Goal: Information Seeking & Learning: Learn about a topic

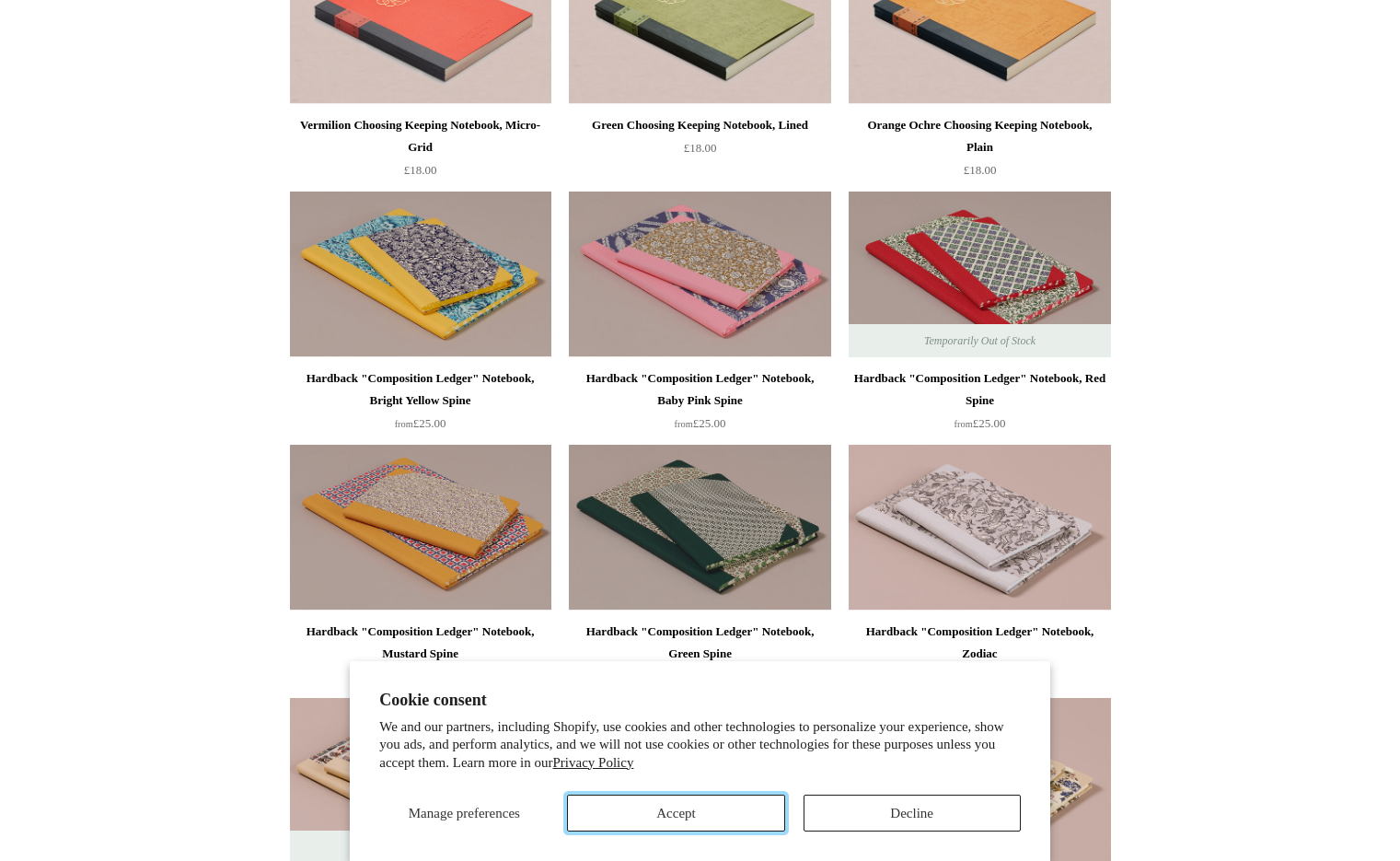
click at [657, 818] on button "Accept" at bounding box center [675, 812] width 217 height 37
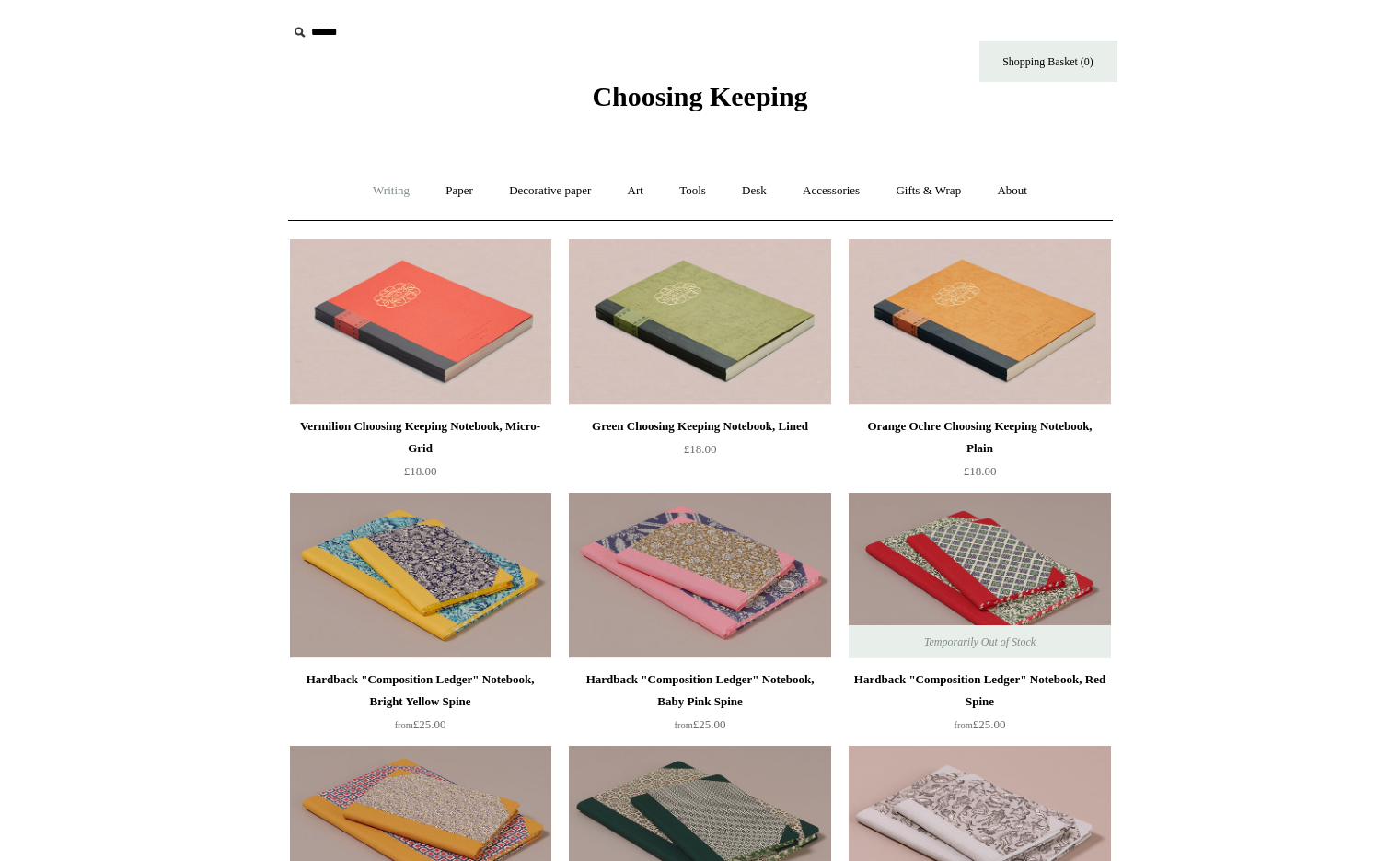
click at [371, 189] on link "Writing +" at bounding box center [391, 191] width 70 height 49
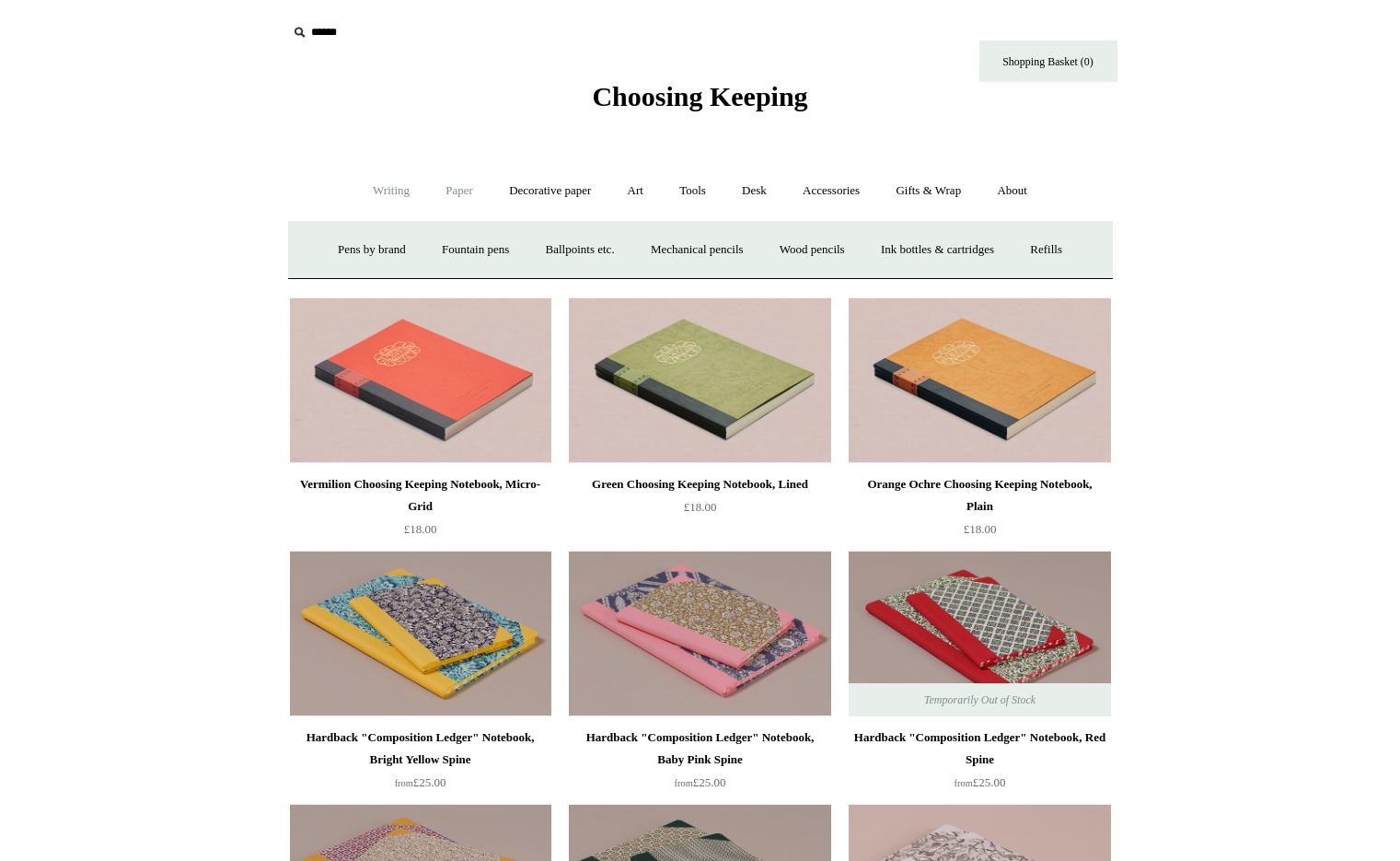
click at [452, 204] on link "Paper +" at bounding box center [459, 191] width 61 height 49
click at [543, 256] on link "📆 Dated Diaries 📆" at bounding box center [554, 249] width 134 height 49
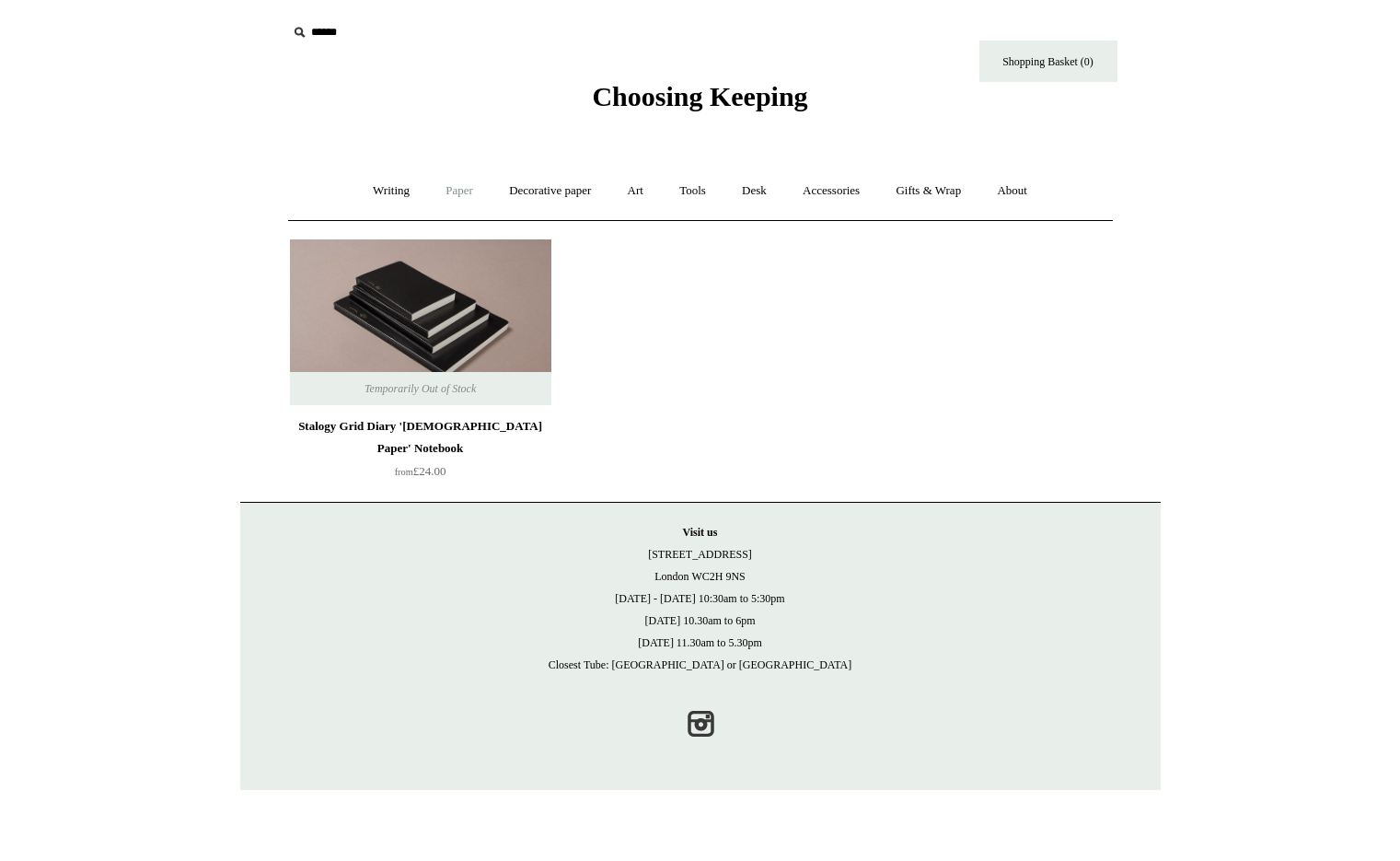
click at [473, 186] on link "Paper +" at bounding box center [459, 191] width 61 height 49
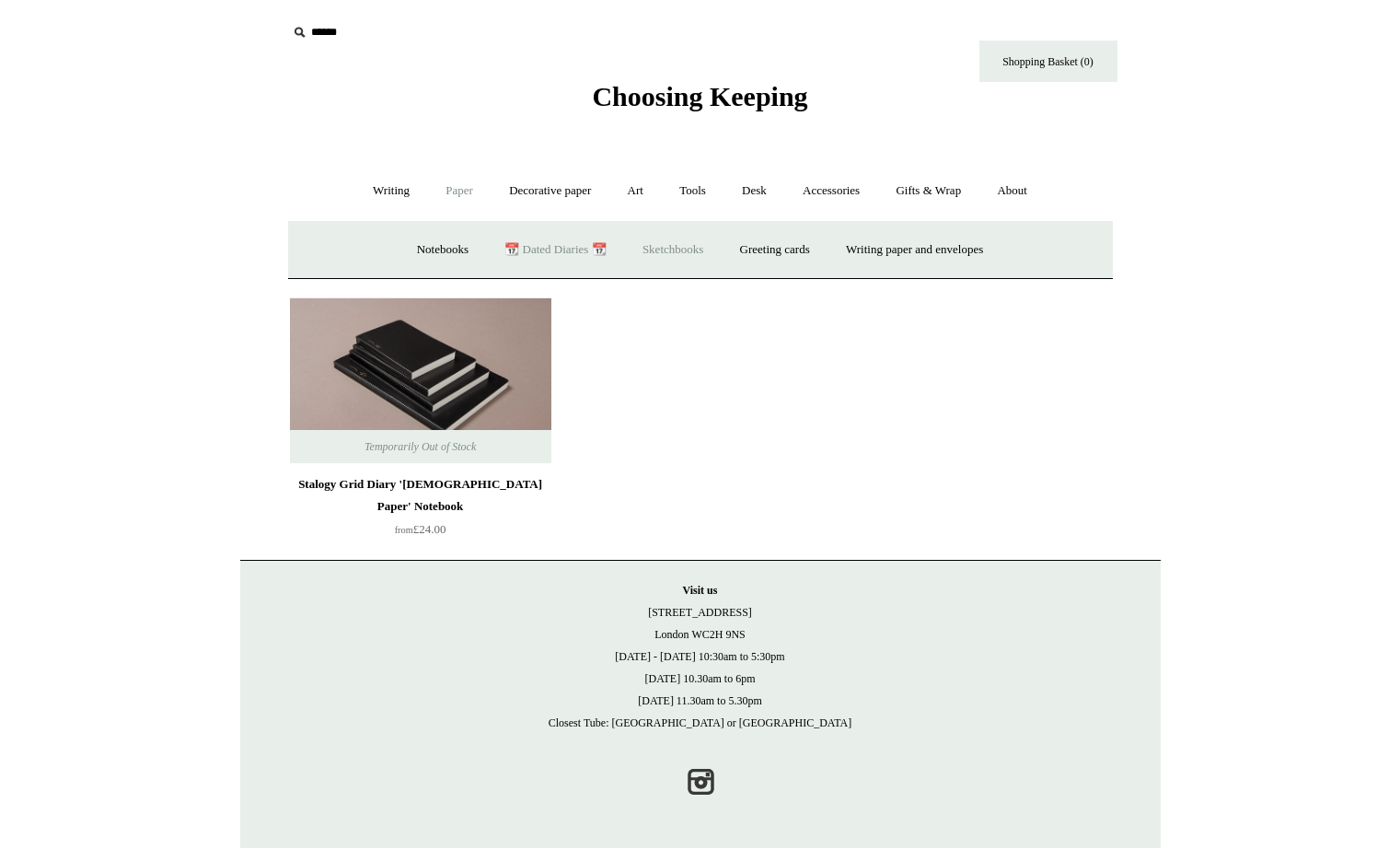
click at [675, 250] on link "Sketchbooks +" at bounding box center [672, 249] width 94 height 49
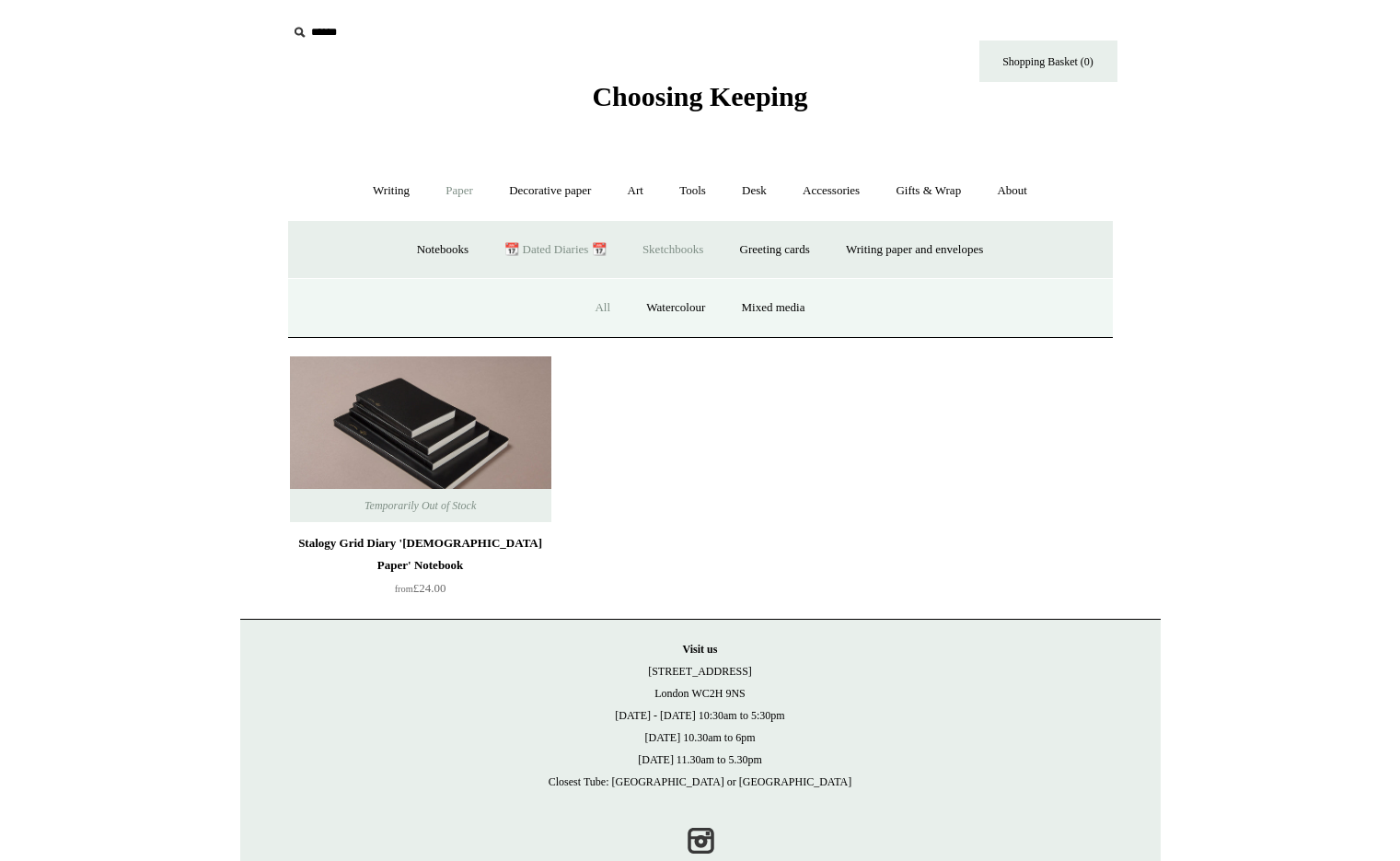
click at [578, 306] on link "All" at bounding box center [602, 308] width 49 height 49
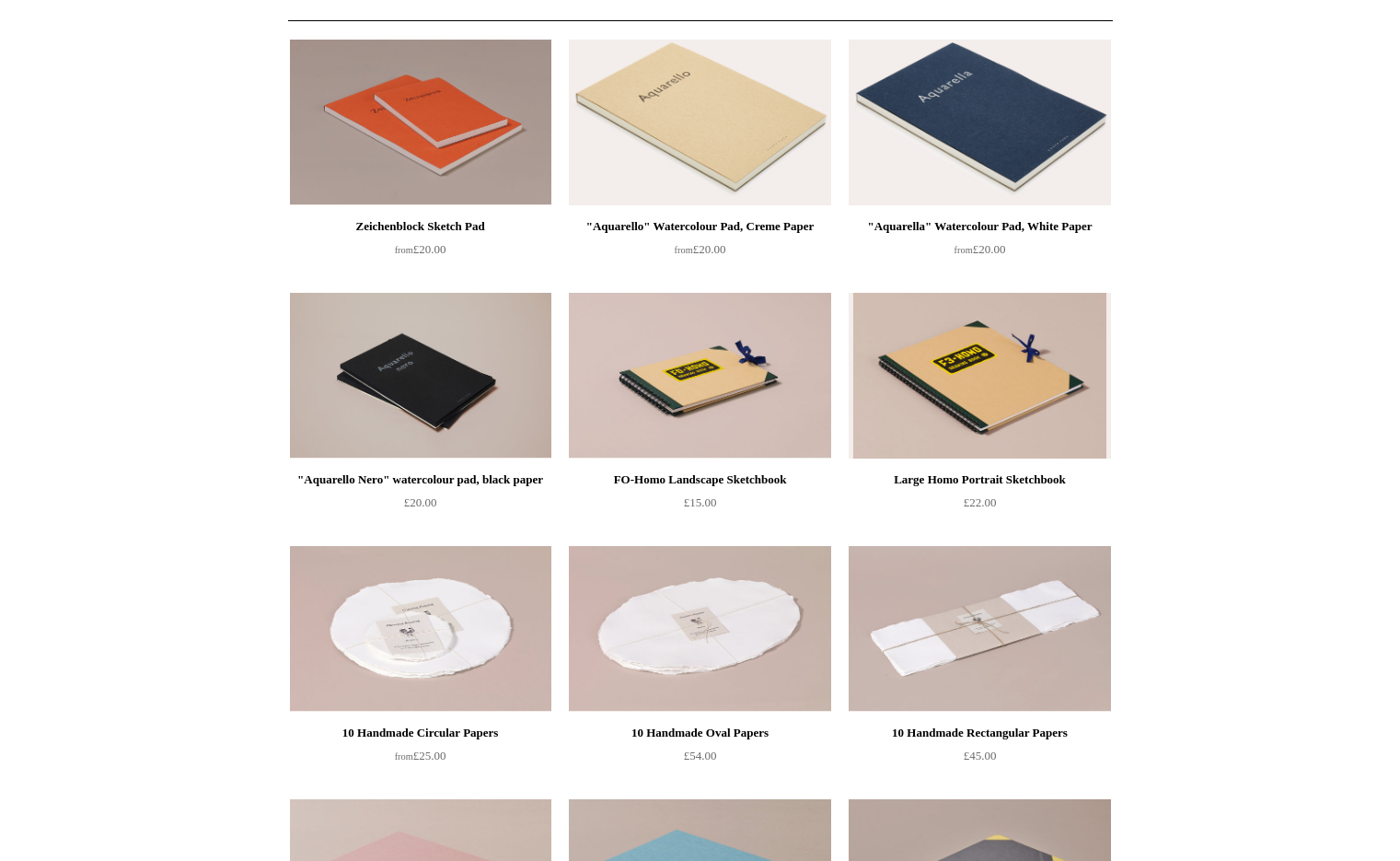
scroll to position [52, 0]
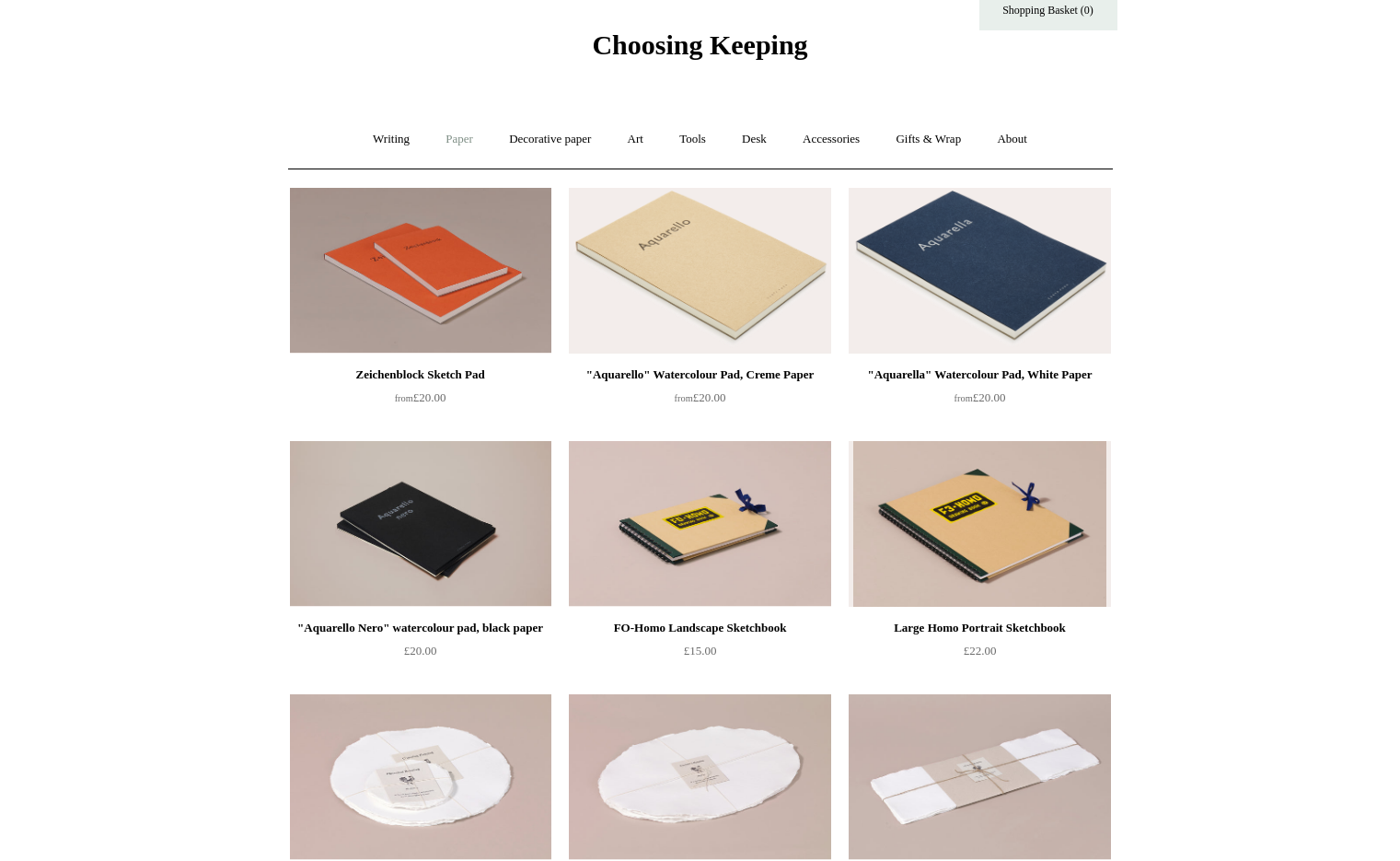
click at [446, 151] on link "Paper +" at bounding box center [459, 139] width 61 height 49
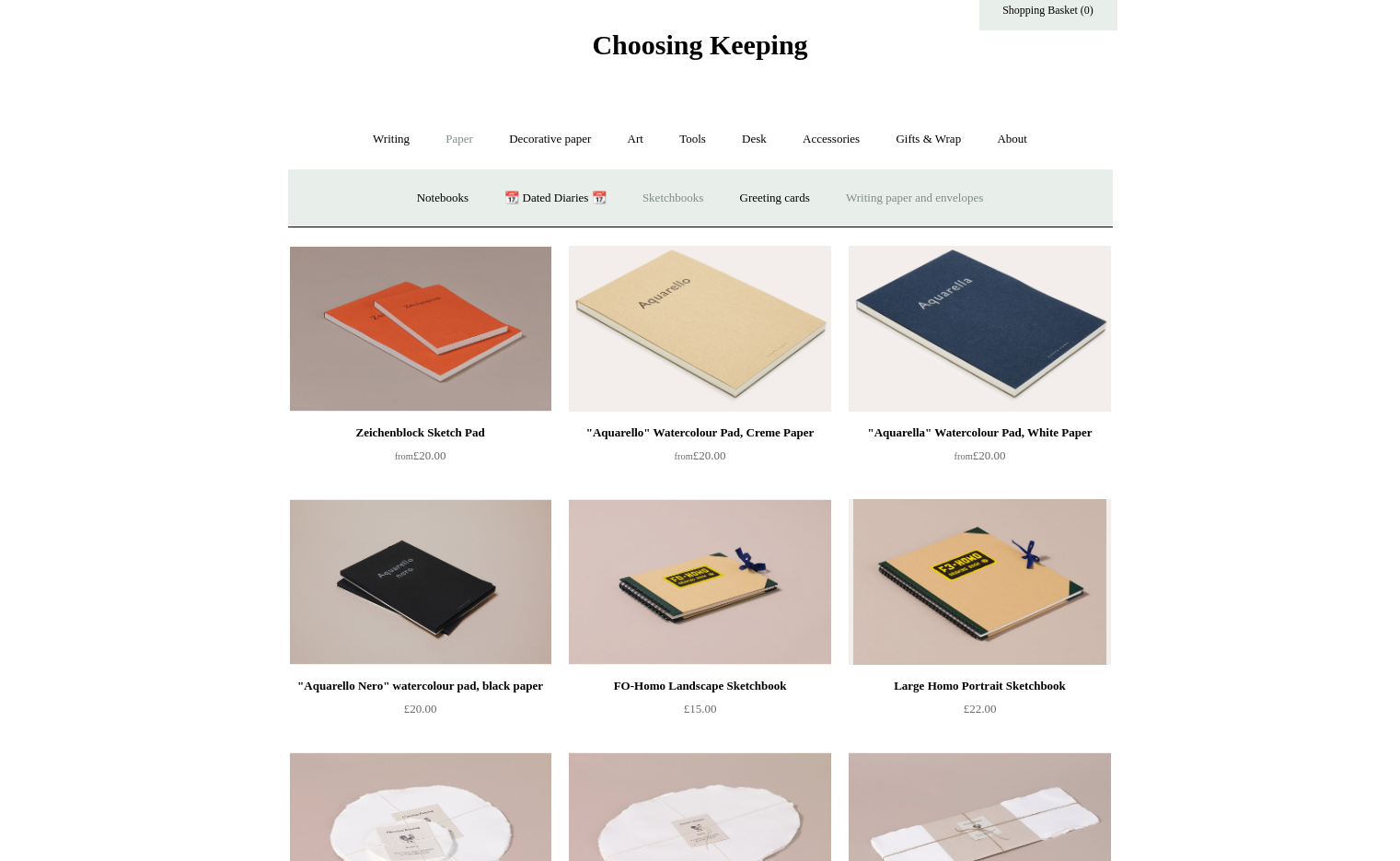
click at [881, 196] on link "Writing paper and envelopes +" at bounding box center [914, 198] width 171 height 49
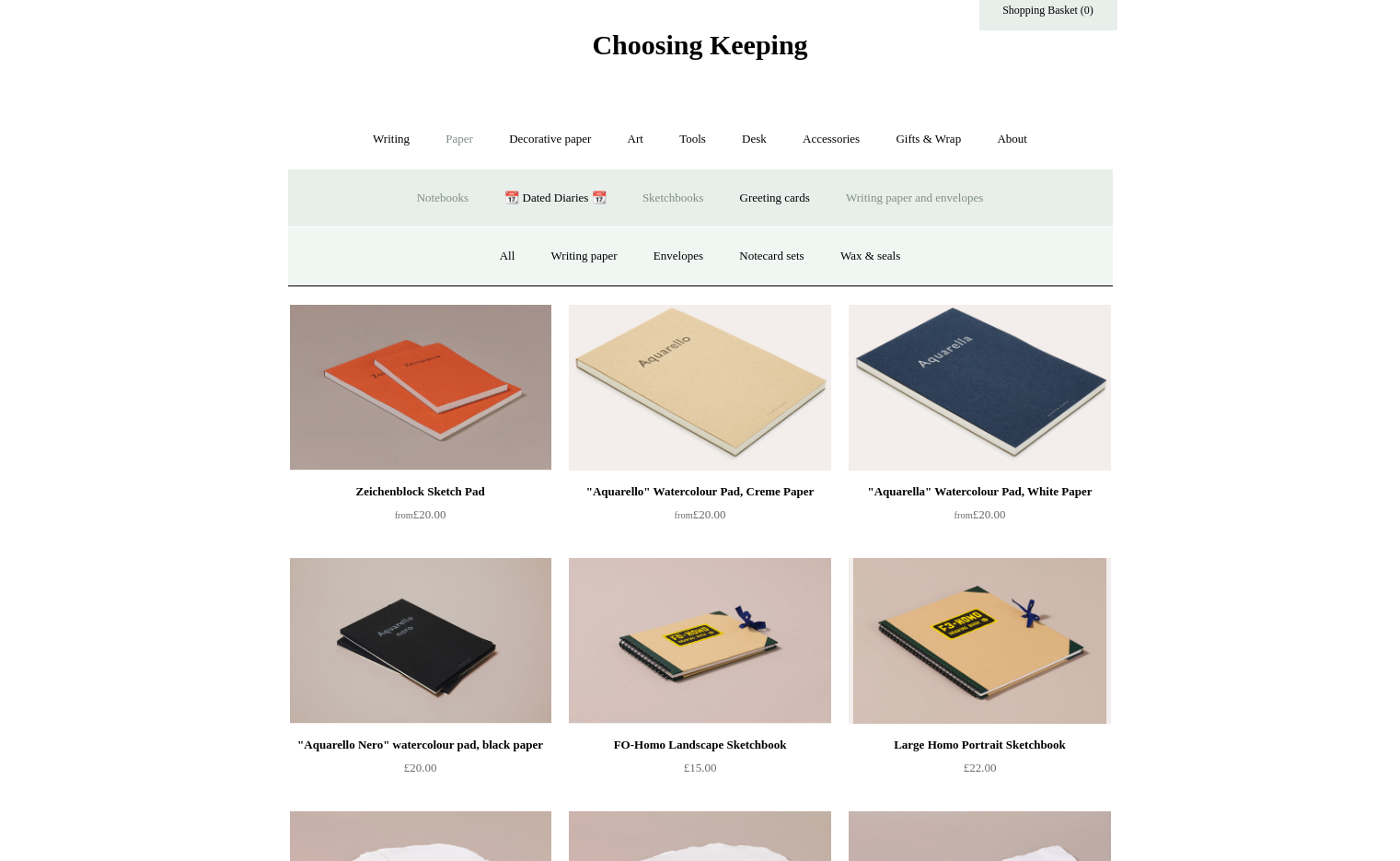
click at [439, 187] on link "Notebooks +" at bounding box center [442, 198] width 84 height 49
click at [630, 260] on link "Plain" at bounding box center [638, 256] width 58 height 49
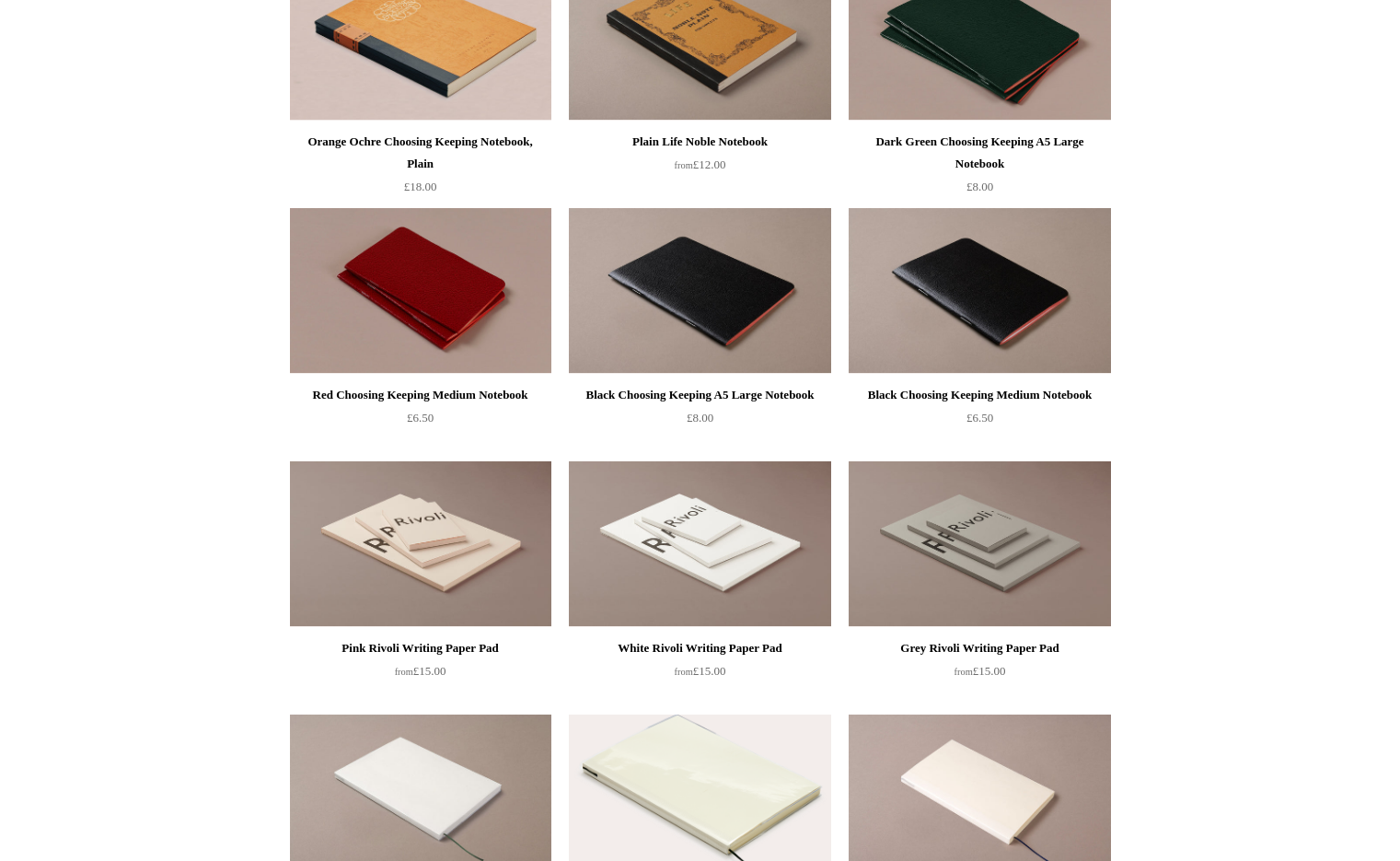
scroll to position [284, 0]
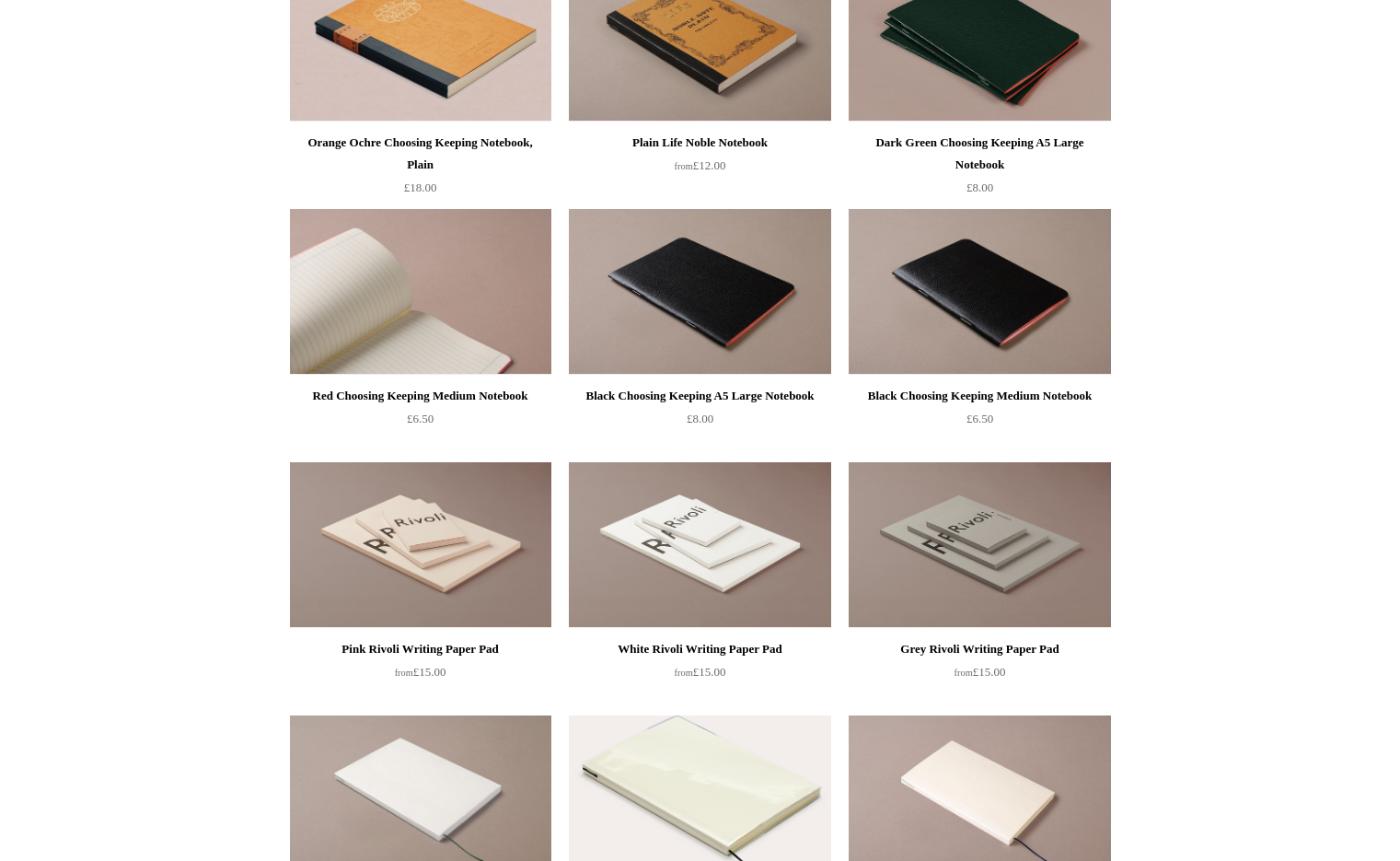
click at [411, 274] on img at bounding box center [420, 291] width 261 height 166
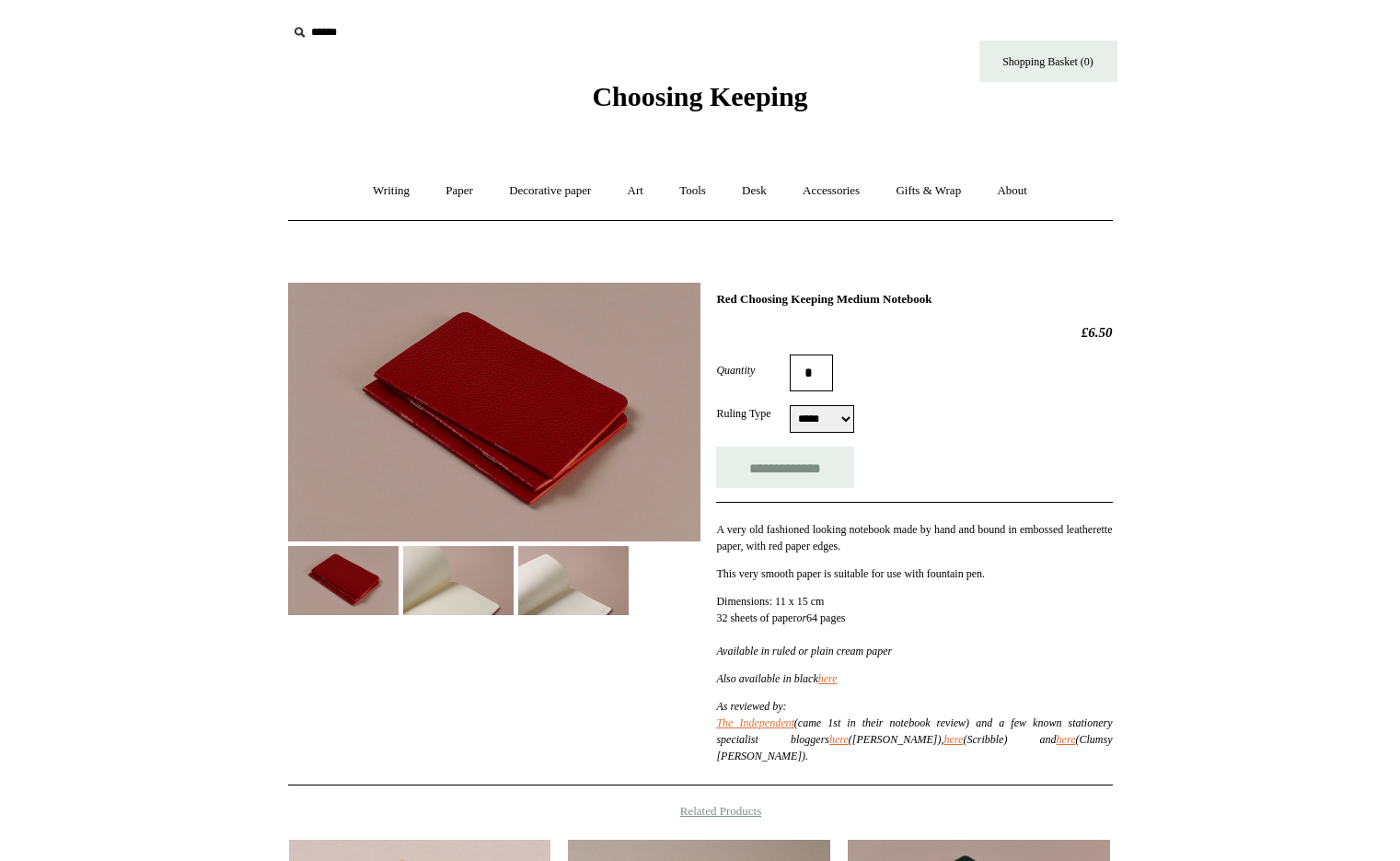
click at [444, 577] on img at bounding box center [458, 581] width 110 height 70
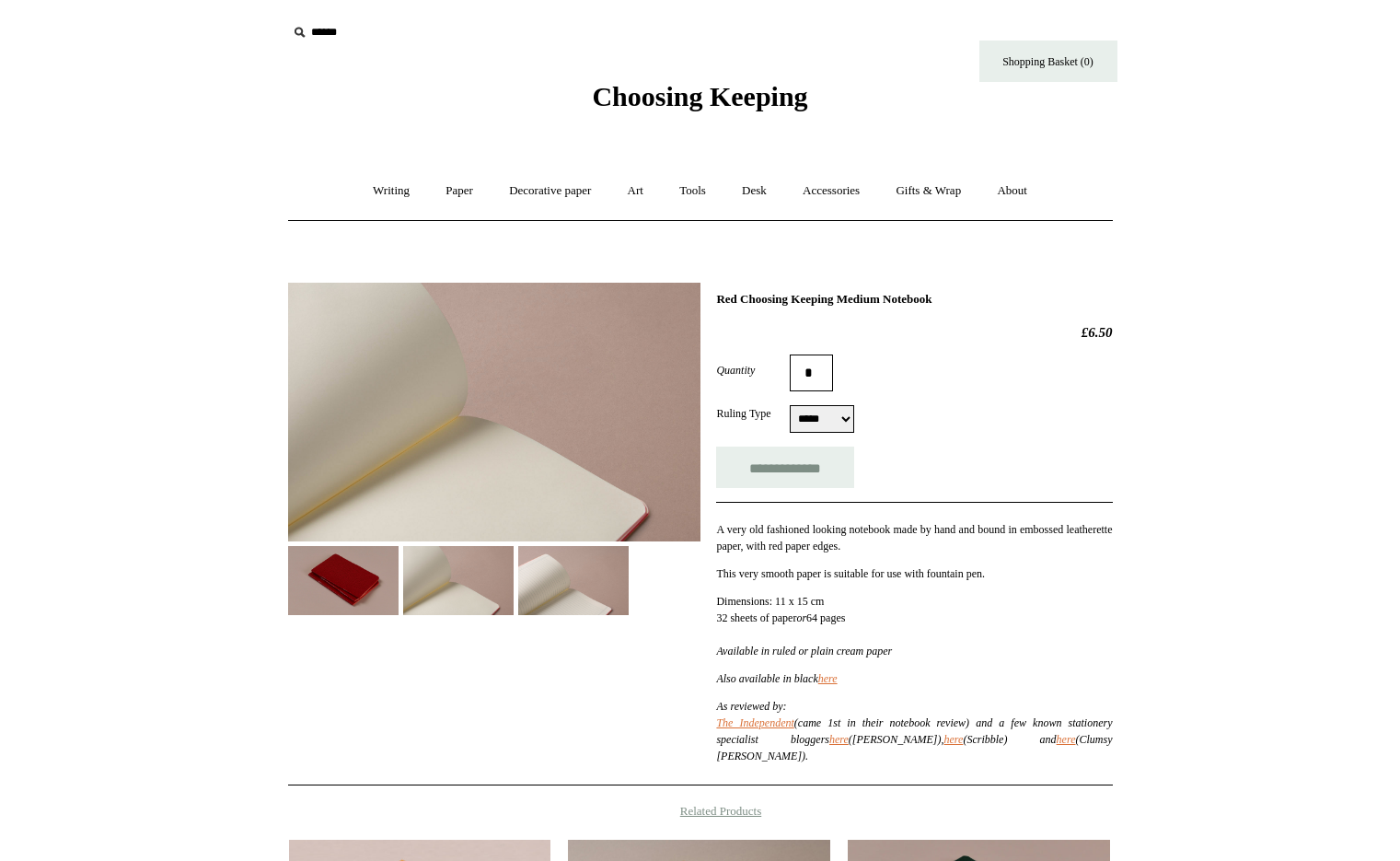
click at [561, 581] on img at bounding box center [573, 581] width 110 height 70
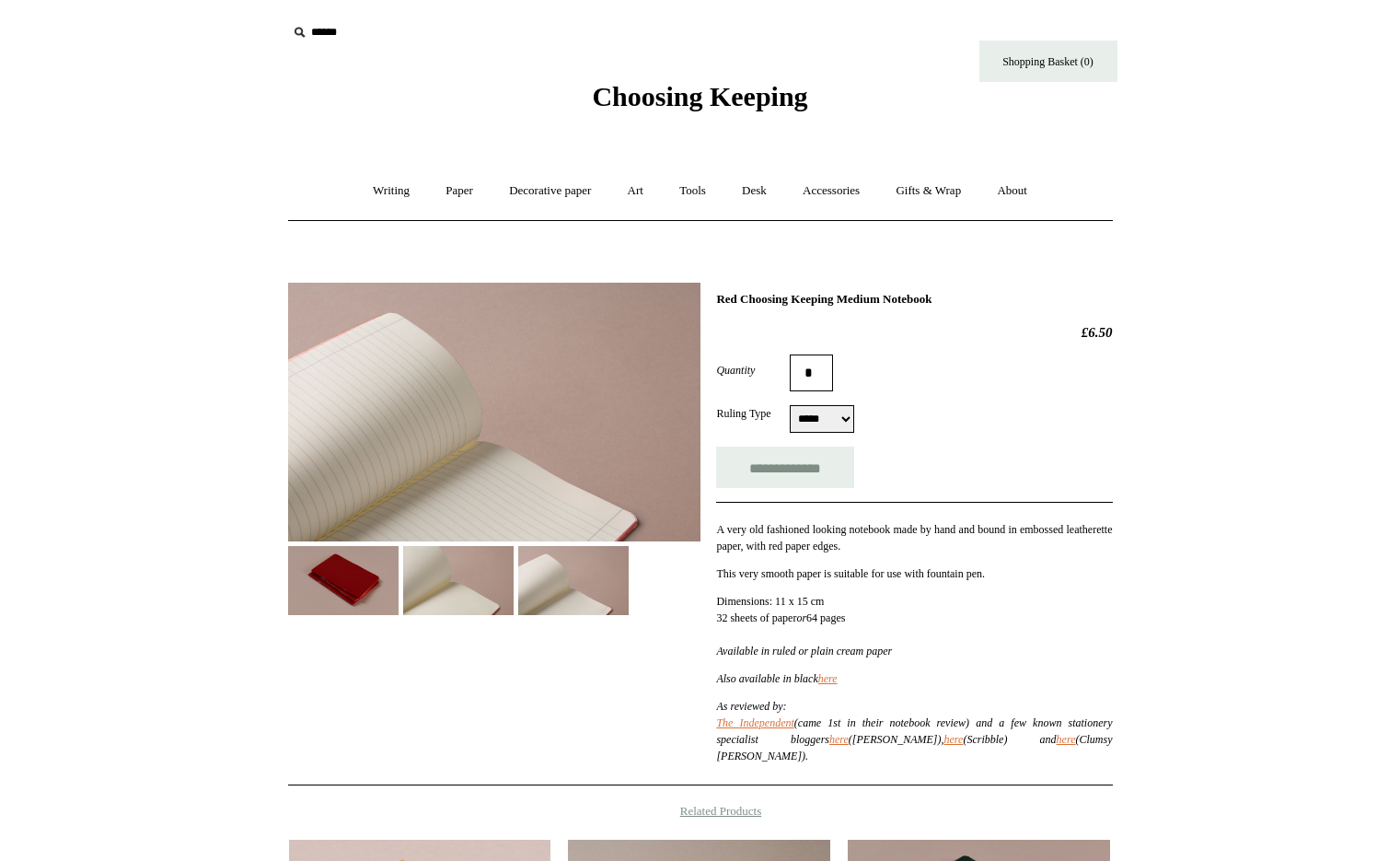
click at [484, 578] on img at bounding box center [458, 581] width 110 height 70
